Goal: Navigation & Orientation: Understand site structure

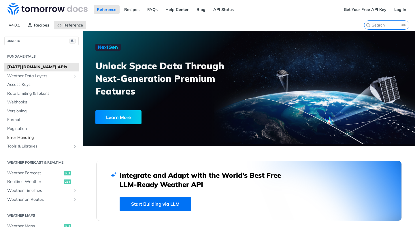
scroll to position [156, 0]
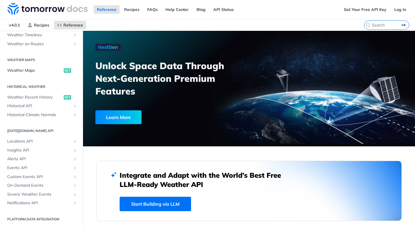
click at [29, 70] on span "Weather Maps" at bounding box center [34, 71] width 55 height 6
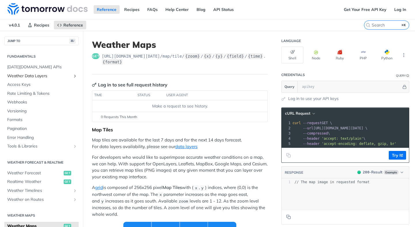
click at [24, 72] on link "Weather Data Layers" at bounding box center [41, 76] width 74 height 9
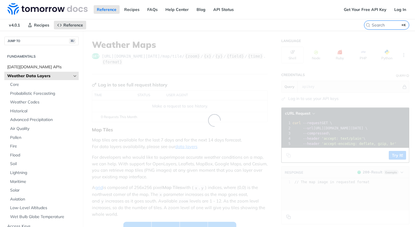
click at [24, 68] on span "[DATE][DOMAIN_NAME] APIs" at bounding box center [42, 67] width 70 height 6
